Goal: Transaction & Acquisition: Purchase product/service

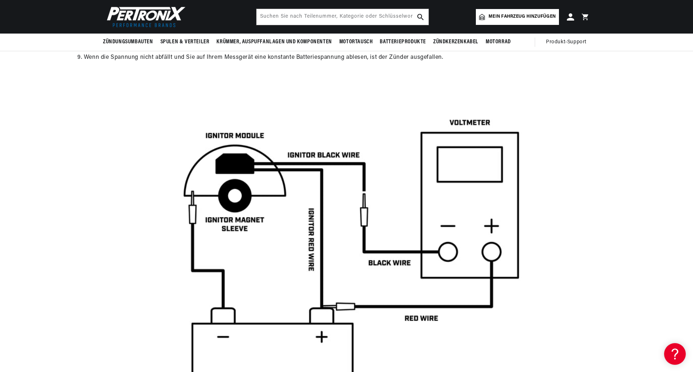
click at [633, 309] on div at bounding box center [346, 277] width 693 height 380
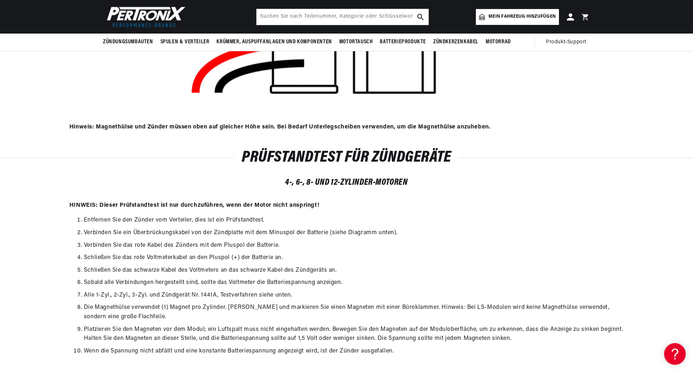
scroll to position [0, 916]
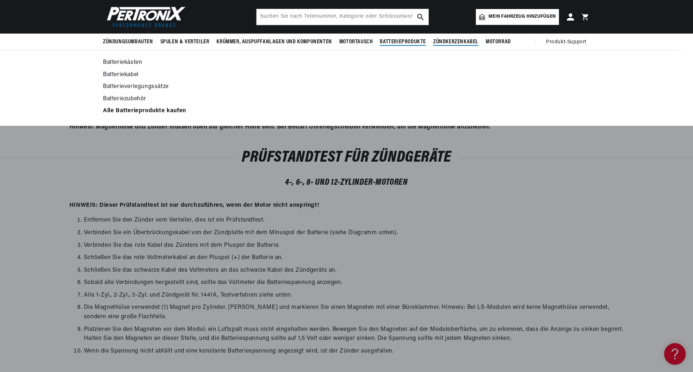
click at [442, 40] on font "Zündkerzenkabel" at bounding box center [455, 42] width 45 height 6
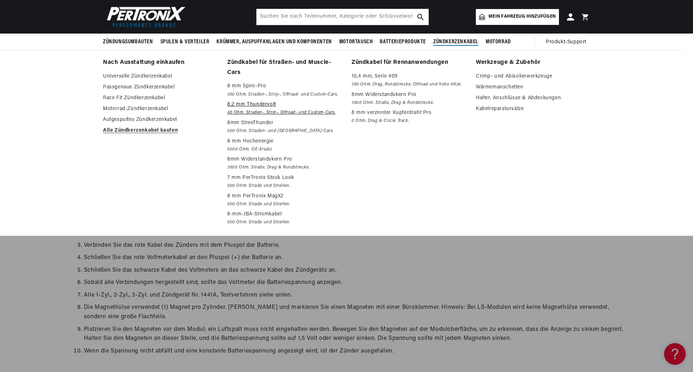
scroll to position [0, 458]
click at [264, 103] on font "8,2 mm Thundervolt" at bounding box center [251, 104] width 49 height 5
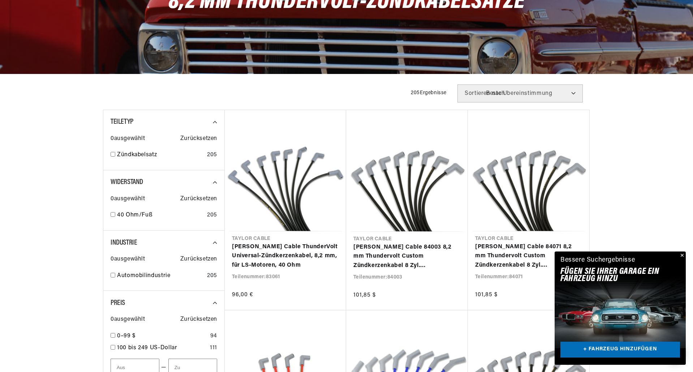
click at [679, 256] on button "Schließen" at bounding box center [681, 256] width 9 height 9
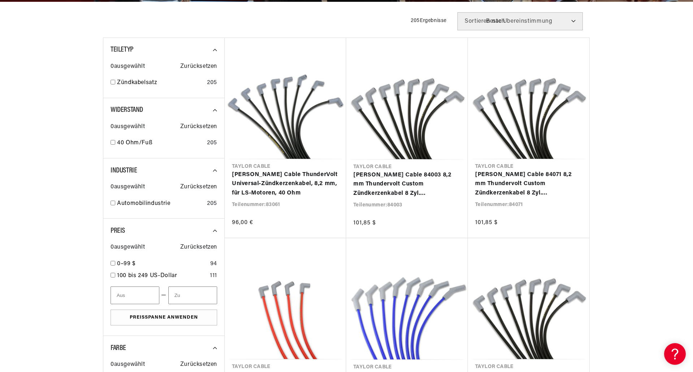
scroll to position [0, 916]
click at [112, 142] on input "checkbox" at bounding box center [113, 142] width 5 height 5
checkbox input "true"
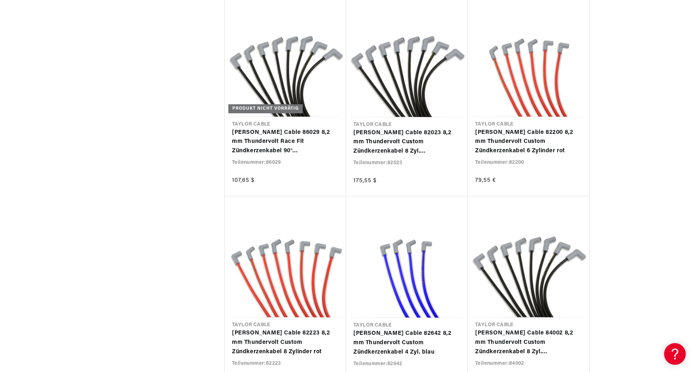
scroll to position [0, 916]
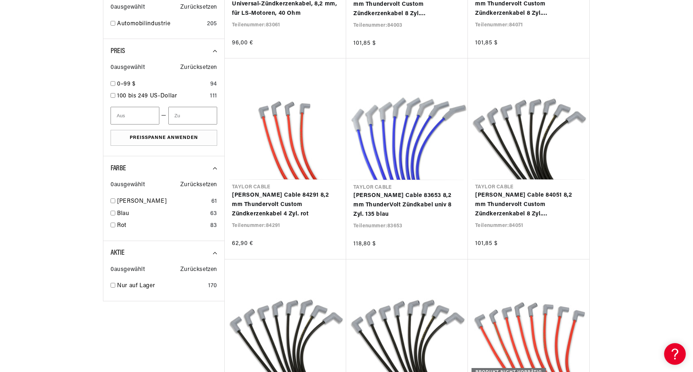
scroll to position [361, 0]
click at [112, 213] on input "checkbox" at bounding box center [113, 212] width 5 height 5
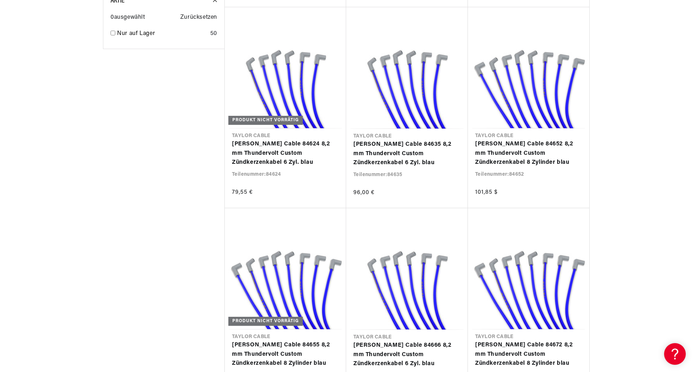
scroll to position [614, 0]
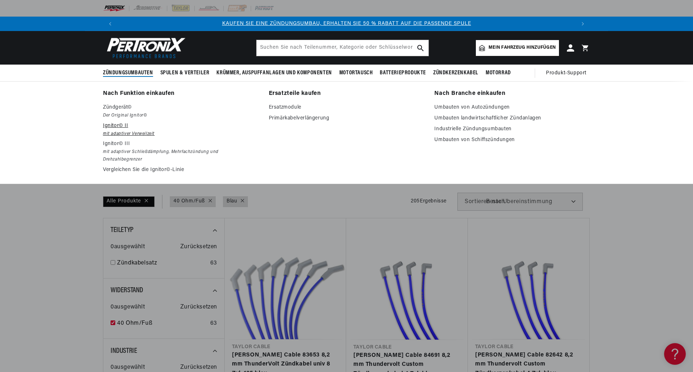
click at [115, 124] on font "Ignitor© II" at bounding box center [115, 125] width 25 height 5
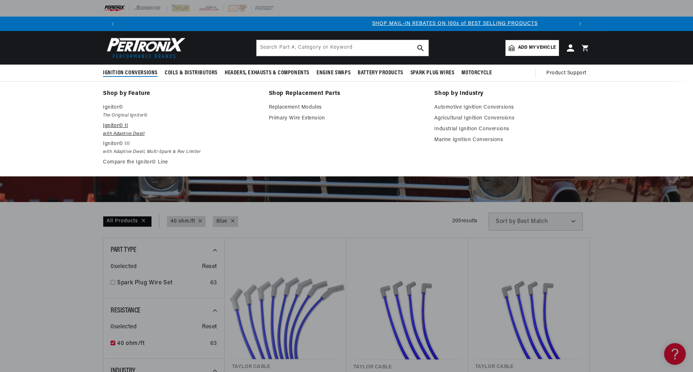
scroll to position [0, 548]
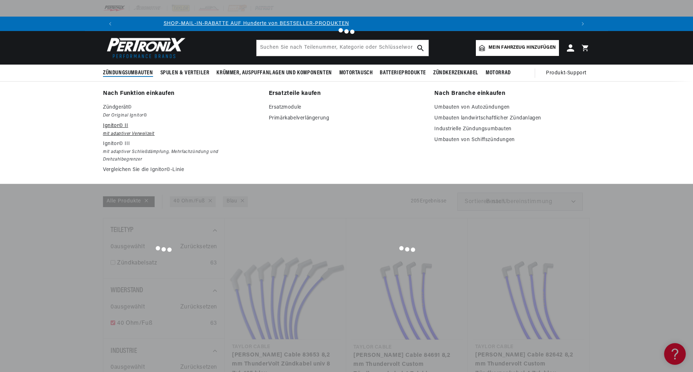
scroll to position [0, 903]
checkbox input "false"
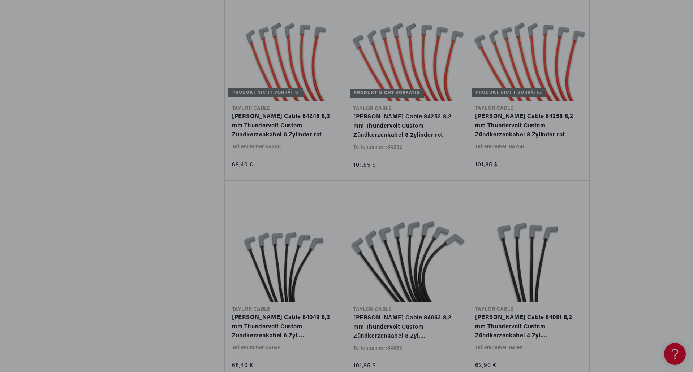
scroll to position [0, 69]
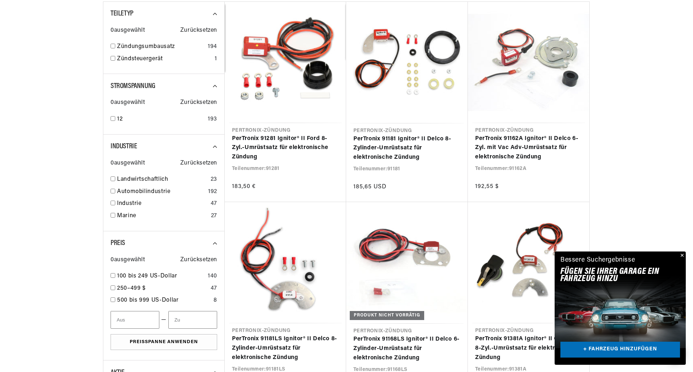
click at [679, 259] on button "Schließen" at bounding box center [681, 256] width 9 height 9
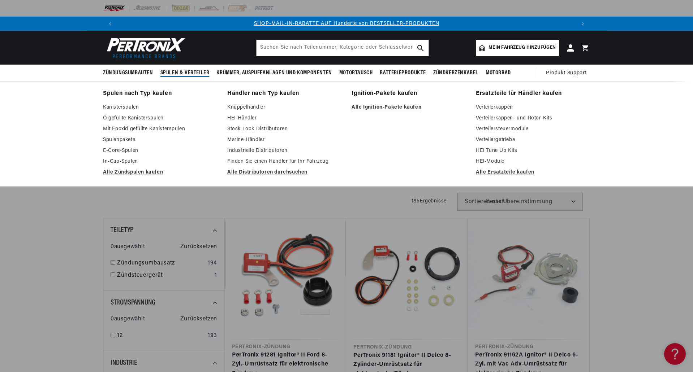
click at [197, 74] on font "Spulen & Verteiler" at bounding box center [184, 73] width 49 height 6
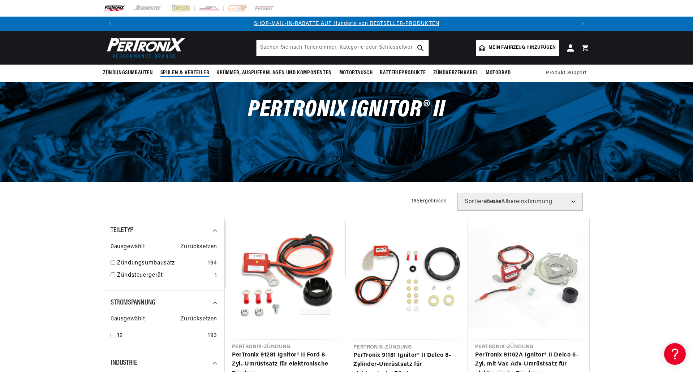
click at [197, 74] on font "Spulen & Verteiler" at bounding box center [184, 73] width 49 height 6
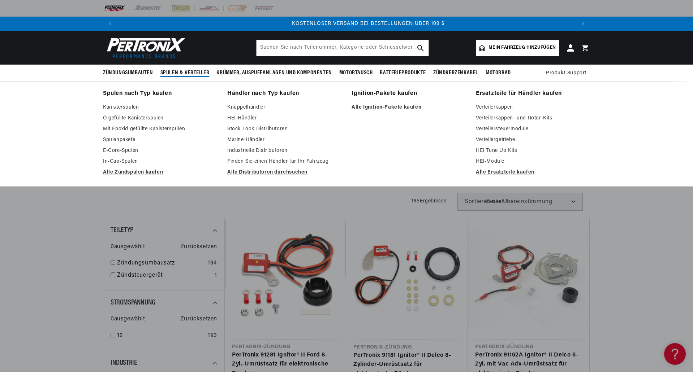
scroll to position [0, 916]
click at [197, 74] on font "Spulen & Verteiler" at bounding box center [184, 73] width 49 height 6
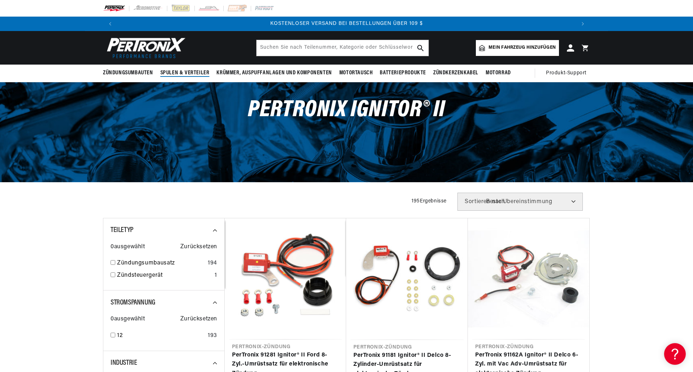
click at [197, 74] on font "Spulen & Verteiler" at bounding box center [184, 73] width 49 height 6
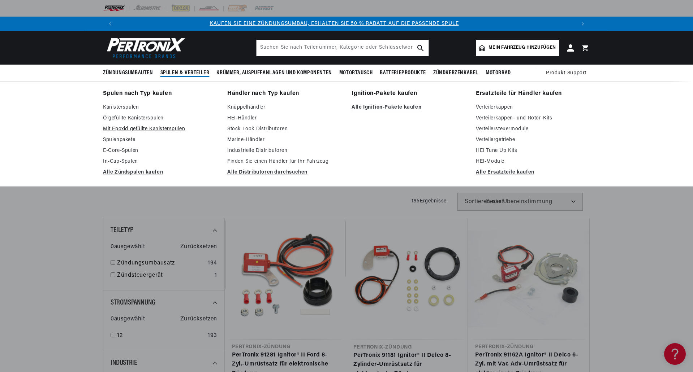
scroll to position [0, 0]
click at [381, 109] on font "Alle Ignition-Pakete kaufen" at bounding box center [387, 107] width 70 height 5
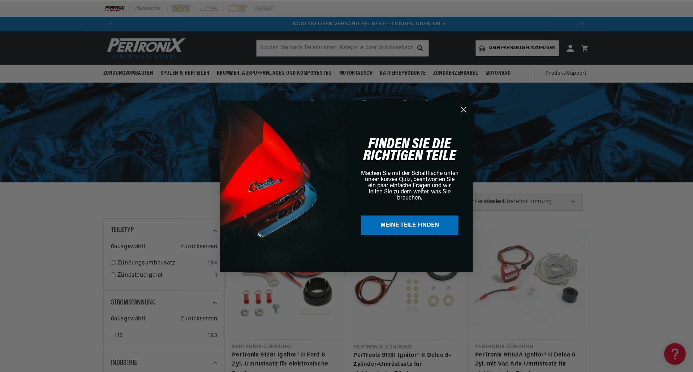
scroll to position [0, 916]
click at [463, 111] on icon "Dialog schließen" at bounding box center [464, 109] width 5 height 5
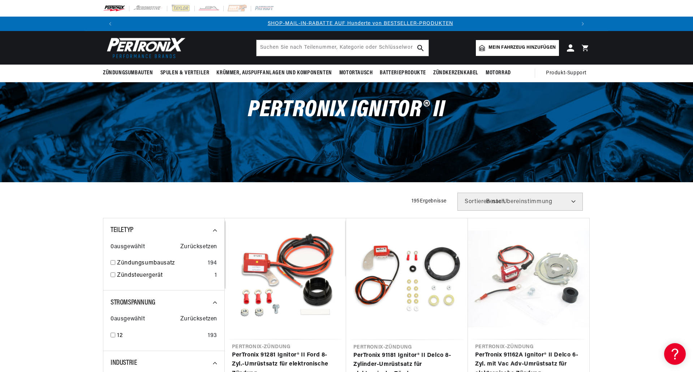
scroll to position [0, 458]
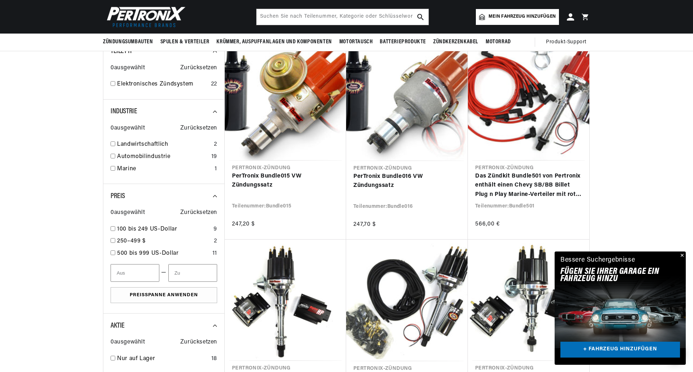
scroll to position [145, 0]
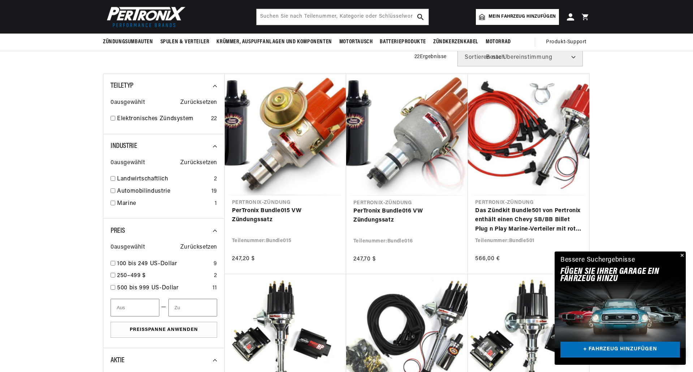
click at [680, 254] on button "Schließen" at bounding box center [681, 256] width 9 height 9
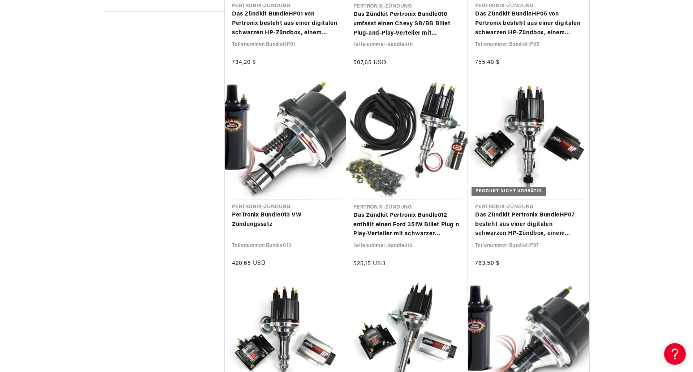
scroll to position [0, 458]
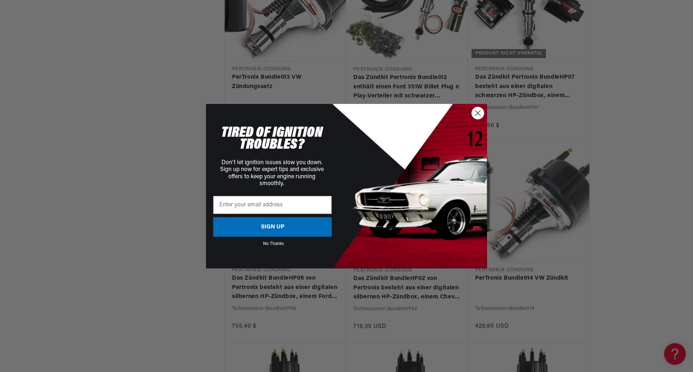
scroll to position [686, 0]
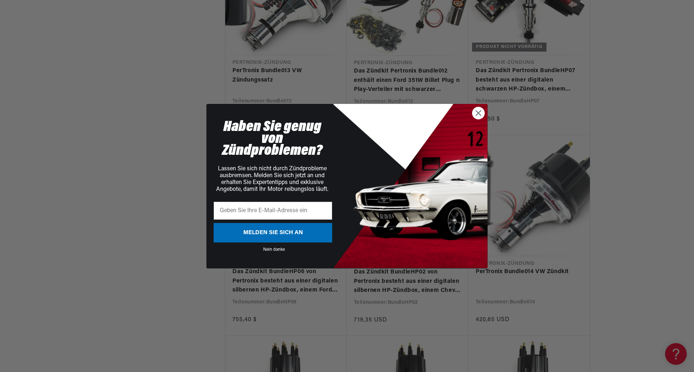
click at [484, 115] on icon "Close dialog" at bounding box center [478, 113] width 13 height 13
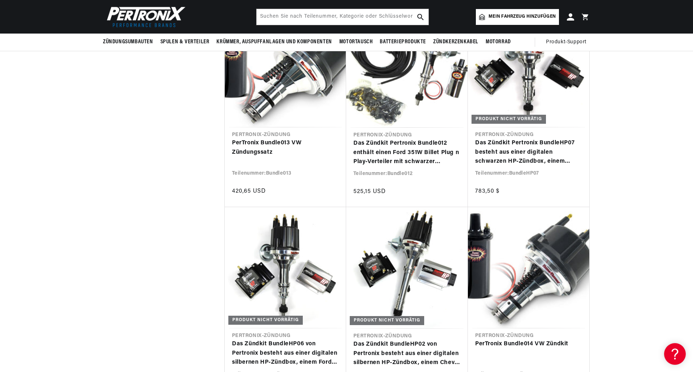
scroll to position [0, 0]
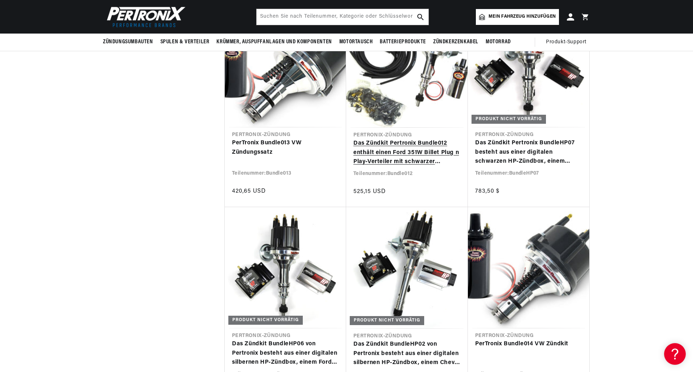
click at [382, 146] on link "Das Zündkit Pertronix Bundle012 enthält einen Ford 351W Billet Plug n Play-Vert…" at bounding box center [406, 153] width 107 height 28
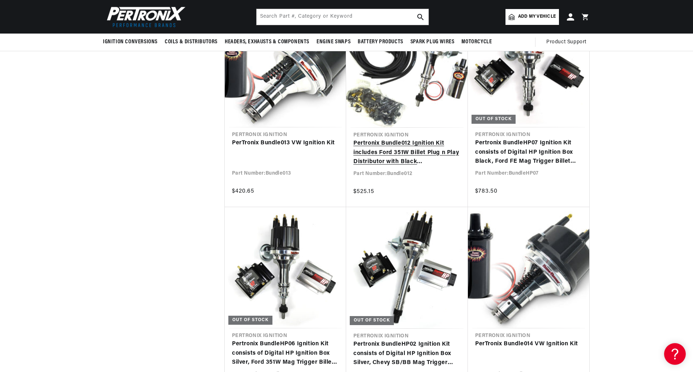
scroll to position [0, 357]
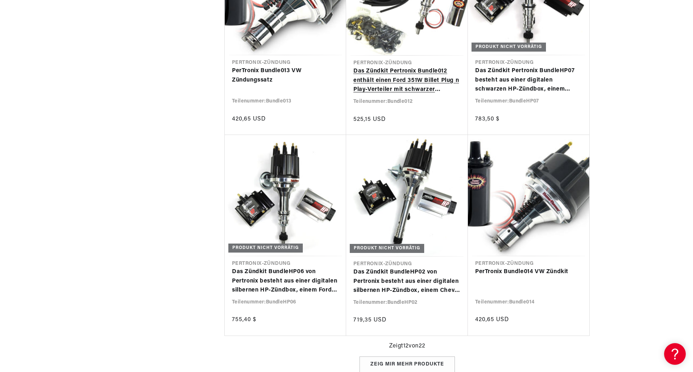
scroll to position [0, 916]
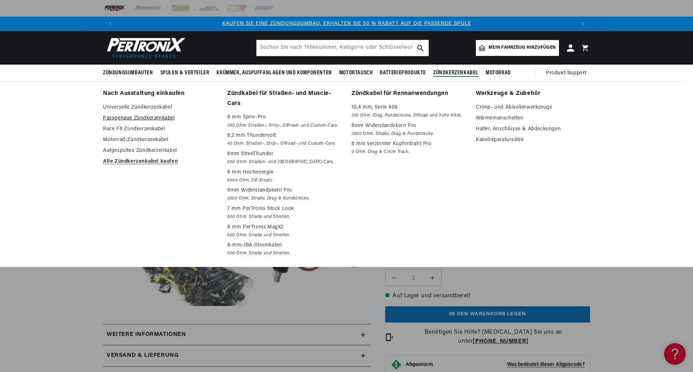
click at [120, 117] on font "Passgenaue Zündkerzenkabel" at bounding box center [139, 118] width 72 height 5
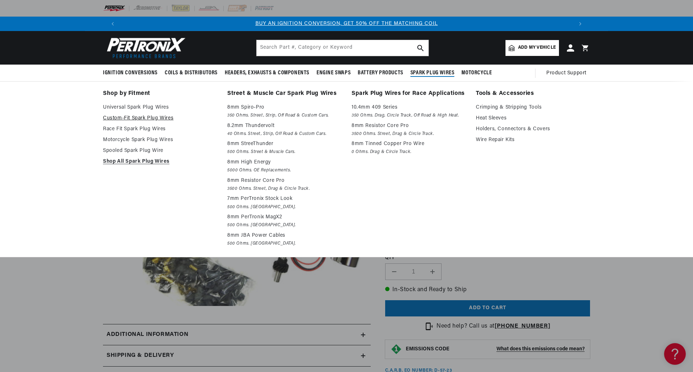
scroll to position [0, 341]
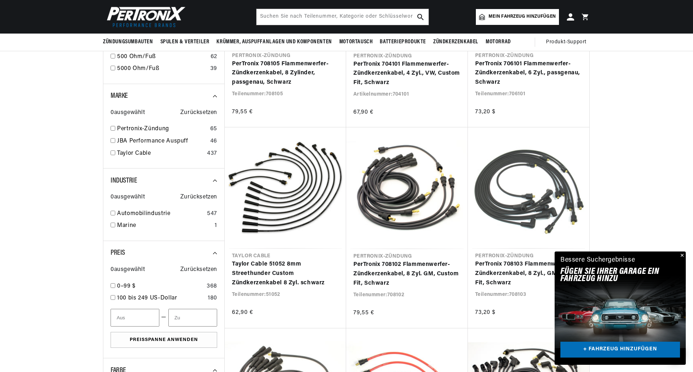
scroll to position [289, 0]
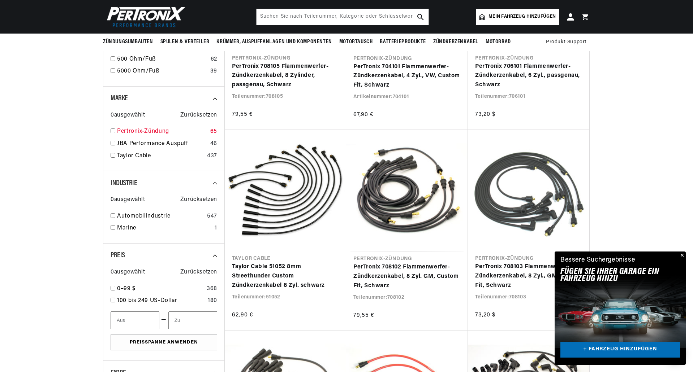
click at [112, 131] on input "checkbox" at bounding box center [113, 131] width 5 height 5
checkbox input "false"
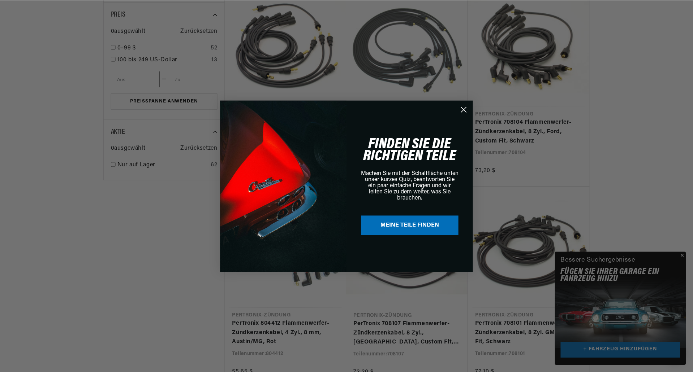
scroll to position [0, 916]
click at [464, 110] on icon "Dialog schließen" at bounding box center [464, 109] width 5 height 5
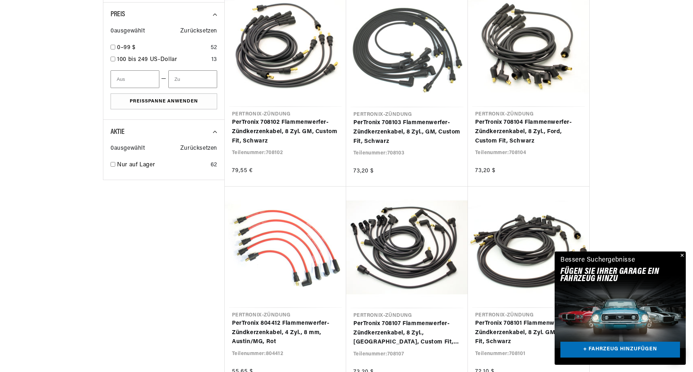
click at [681, 255] on button "Schließen" at bounding box center [681, 256] width 9 height 9
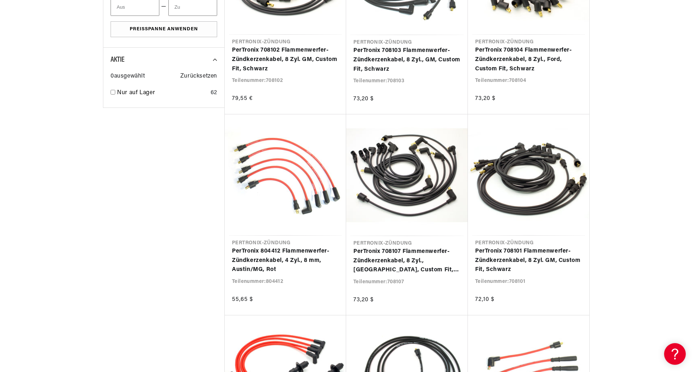
scroll to position [0, 0]
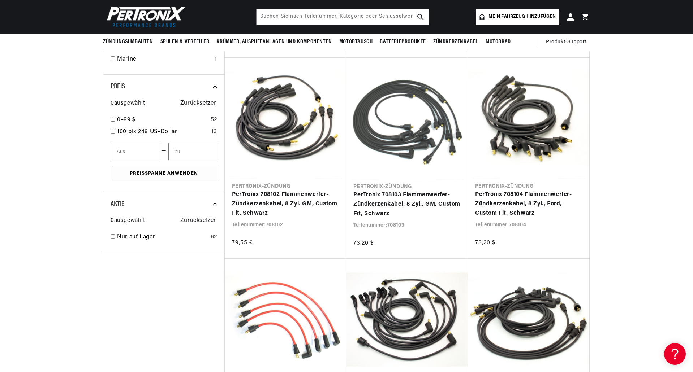
scroll to position [0, 458]
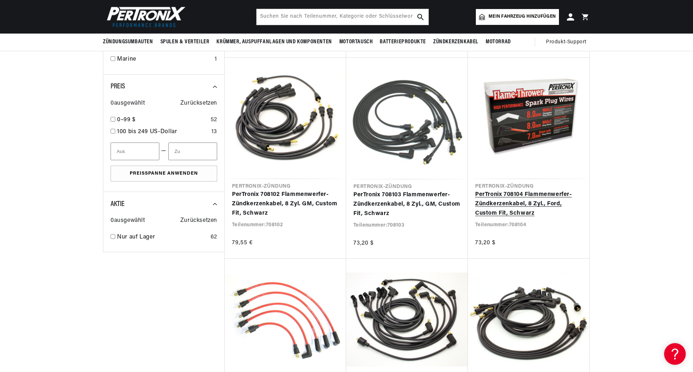
click at [531, 190] on link "PerTronix 708104 Flammenwerfer-Zündkerzenkabel, 8 Zyl., Ford, Custom Fit, Schwa…" at bounding box center [528, 204] width 107 height 28
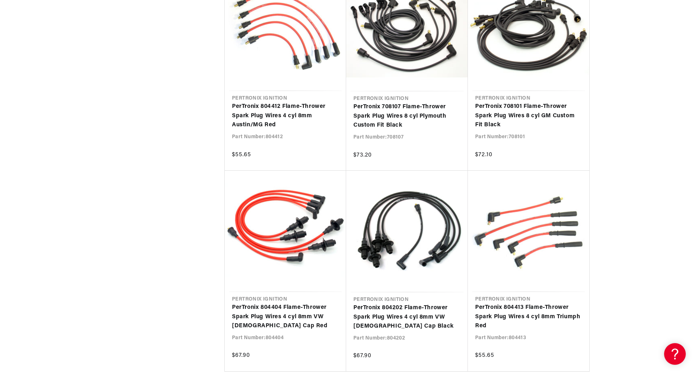
scroll to position [665, 0]
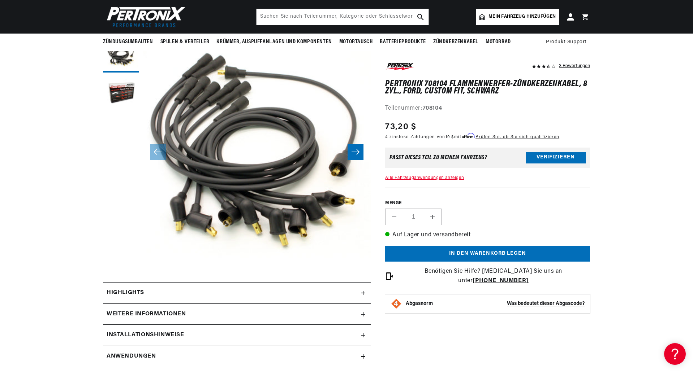
scroll to position [0, 916]
click at [546, 159] on button "Verifizieren" at bounding box center [556, 158] width 60 height 12
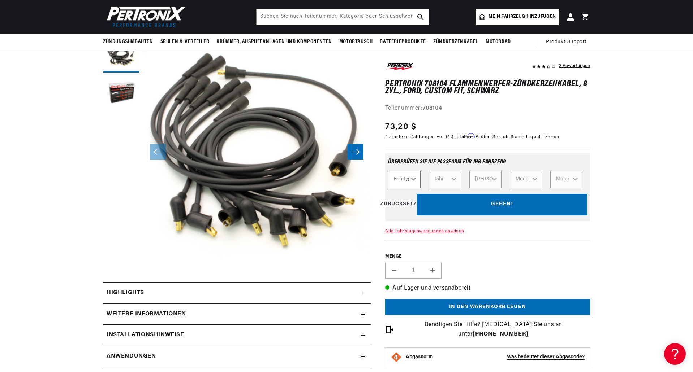
click at [413, 179] on select "Fahrtyp Automobilindustrie Landwirtschaftlich Industrie Marine Motorrad" at bounding box center [404, 179] width 32 height 17
select select "Automotive"
click at [388, 171] on select "Fahrtyp Automobilindustrie Landwirtschaftlich Industrie Marine Motorrad" at bounding box center [404, 179] width 32 height 17
click at [455, 180] on div "Fahrtyp Automobilindustrie Landwirtschaftlich Industrie Marine Motorrad Jahr Ma…" at bounding box center [487, 179] width 199 height 17
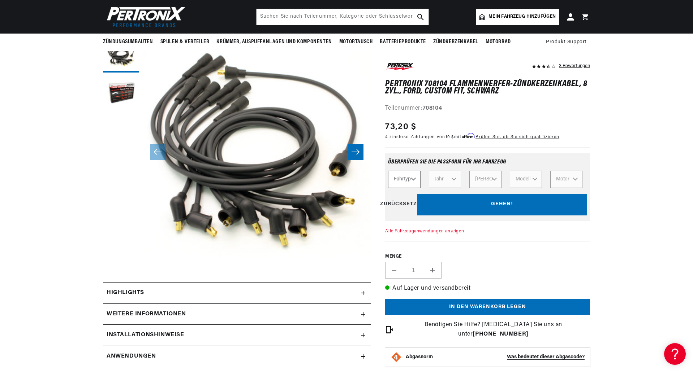
select select "Automotive"
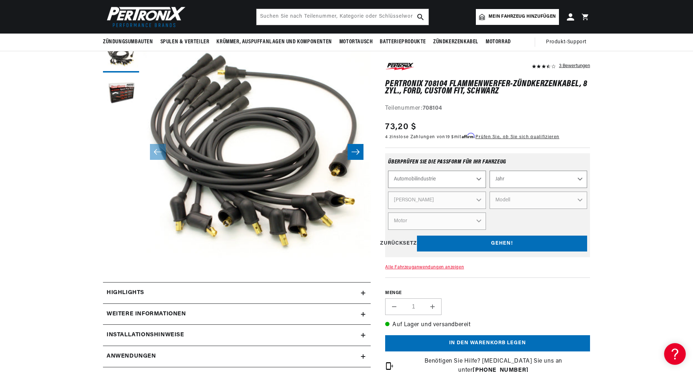
click at [580, 180] on select "Jahr 2022 2021 2020 2019 2018 2017 2016 2015 2014 2013 2012 2011 2010 2009 2008…" at bounding box center [539, 179] width 98 height 17
select select "1970"
click at [490, 171] on select "Jahr 2022 2021 2020 2019 2018 2017 2016 2015 2014 2013 2012 2011 2010 2009 2008…" at bounding box center [539, 179] width 98 height 17
select select "1970"
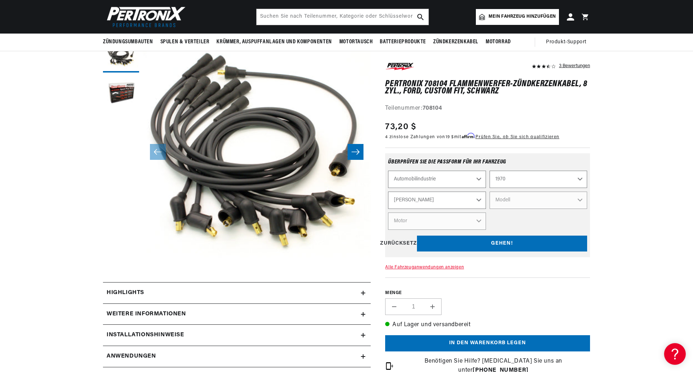
click at [479, 201] on select "Machen Alfa Romeo American Motors Aston Martin Audi Austin Austin Healey Avanti…" at bounding box center [437, 200] width 98 height 17
select select "Ford"
click at [388, 192] on select "Machen Alfa Romeo American Motors Aston Martin Audi Austin Austin Healey Avanti…" at bounding box center [437, 200] width 98 height 17
select select "Ford"
click at [581, 200] on select "Modell Bronco Country Sedan Country Squire Custom Custom 500 E-100 Econoline E-…" at bounding box center [539, 200] width 98 height 17
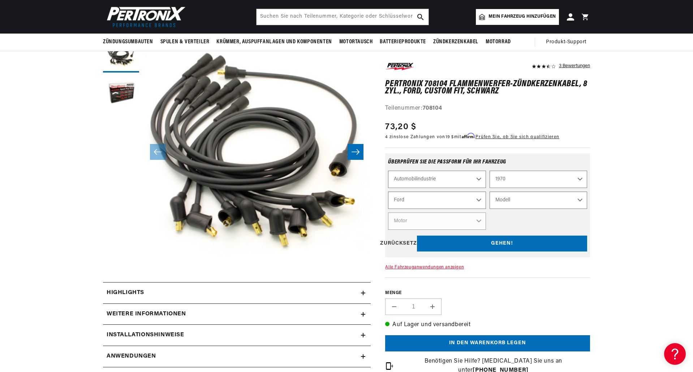
select select "Torino"
click at [490, 192] on select "Modell Bronco Country Sedan Country Squire Custom Custom 500 E-100 Econoline E-…" at bounding box center [539, 200] width 98 height 17
select select "Torino"
click at [478, 221] on select "Motor 6.6L 7.5L 200cid / 3.3L 250cid / 4.1L 302cid / 5.0L 351cid / 5.8L 351W 39…" at bounding box center [437, 221] width 98 height 17
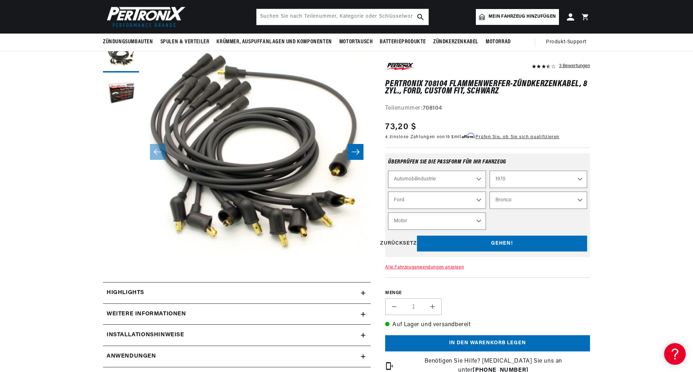
scroll to position [0, 0]
click at [388, 213] on select "Motor 6.6L 7.5L 200cid / 3.3L 250cid / 4.1L 302cid / 5.0L 351cid / 5.8L 351W 39…" at bounding box center [437, 221] width 98 height 17
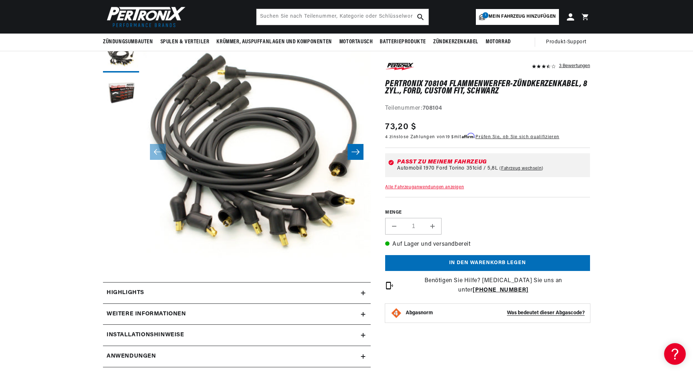
scroll to position [0, 458]
click at [426, 187] on font "Alle Fahrzeuganwendungen anzeigen" at bounding box center [424, 187] width 79 height 4
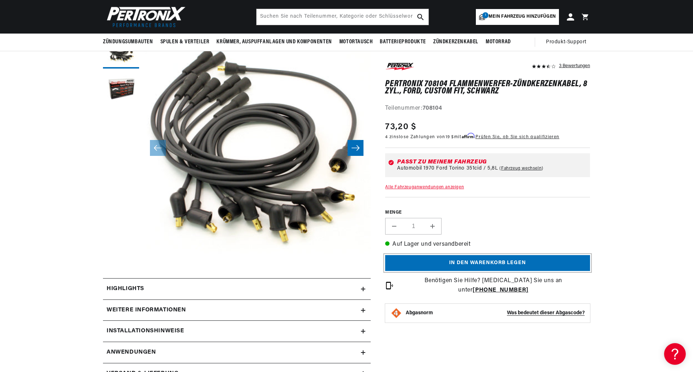
click at [483, 266] on button "In den Warenkorb legen" at bounding box center [487, 263] width 205 height 16
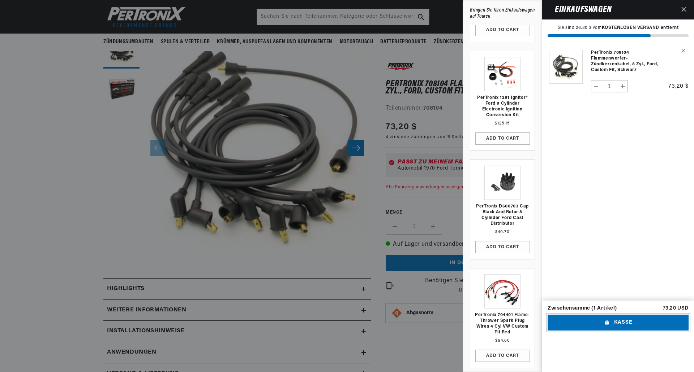
click at [639, 331] on button "Kasse" at bounding box center [617, 323] width 141 height 16
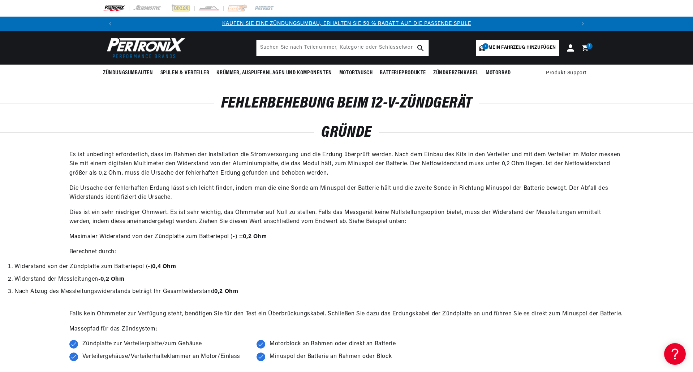
click at [509, 50] on span "Mein Fahrzeug hinzufügen" at bounding box center [521, 47] width 67 height 7
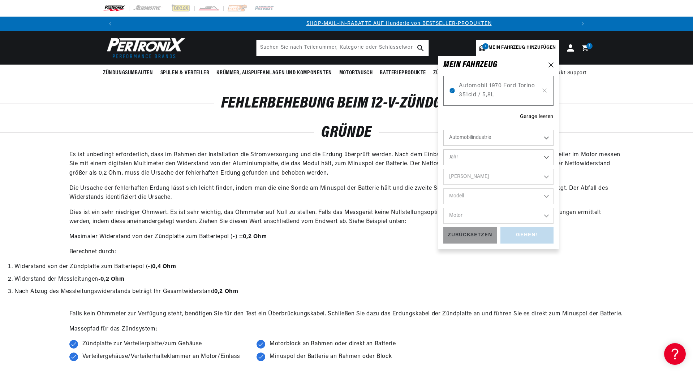
scroll to position [0, 458]
click at [478, 88] on font "Automobil 1970 Ford Torino 351cid / 5,8L" at bounding box center [497, 90] width 76 height 15
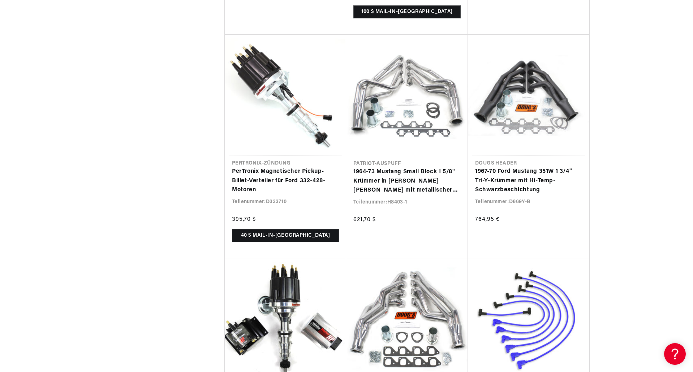
scroll to position [0, 458]
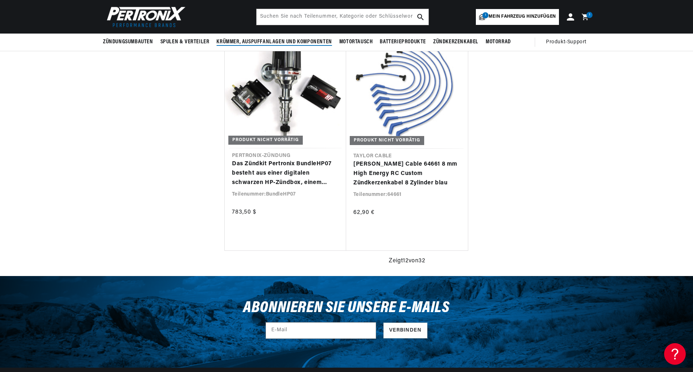
scroll to position [0, 916]
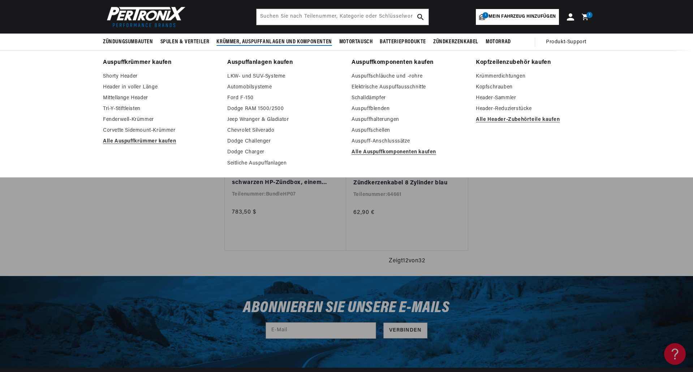
click at [261, 39] on font "Krümmer, Auspuffanlagen und Komponenten" at bounding box center [273, 42] width 115 height 6
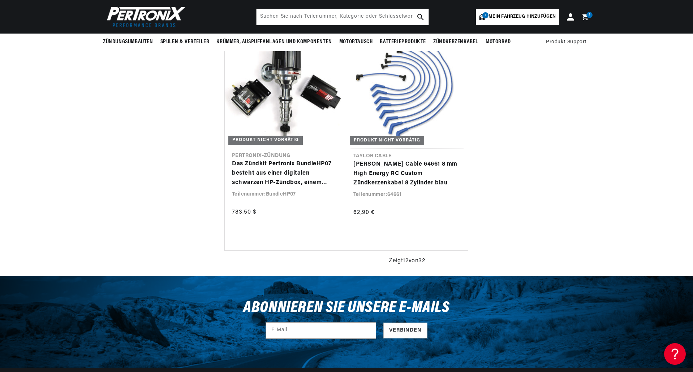
scroll to position [0, 0]
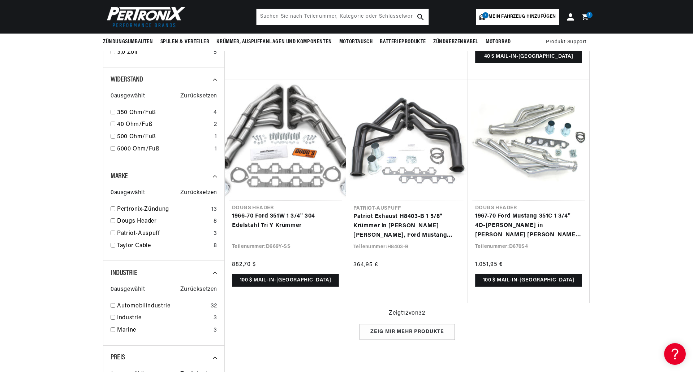
scroll to position [723, 0]
